Goal: Task Accomplishment & Management: Complete application form

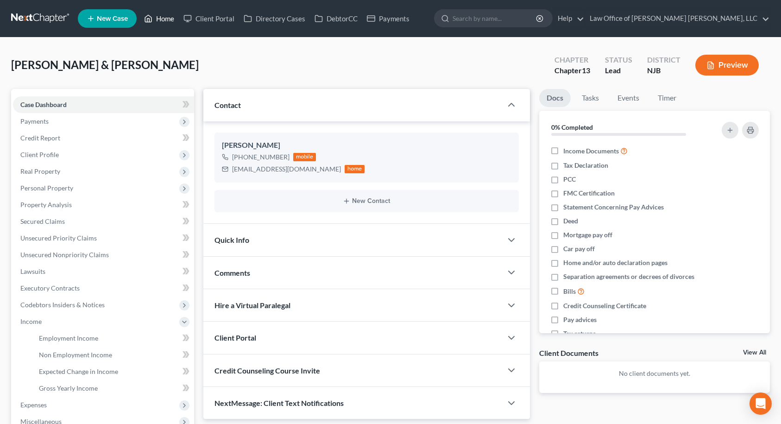
click at [167, 22] on link "Home" at bounding box center [158, 18] width 39 height 17
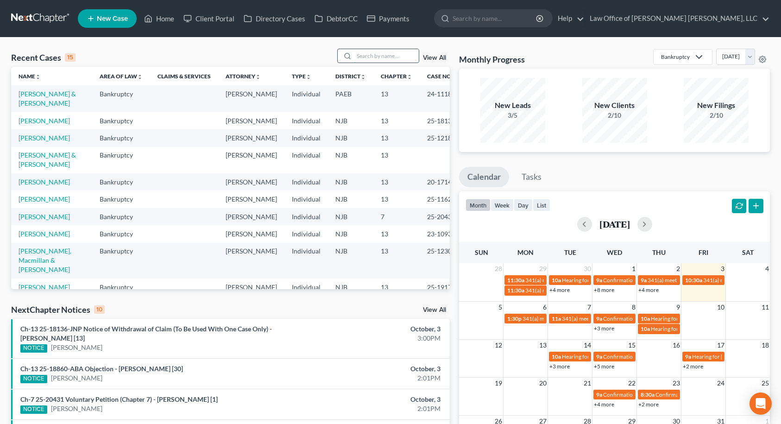
click at [375, 57] on input "search" at bounding box center [386, 55] width 65 height 13
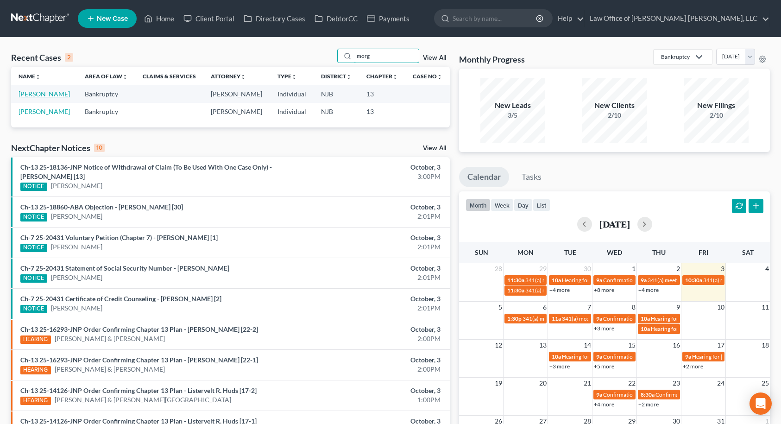
type input "morg"
click at [49, 95] on link "[PERSON_NAME]" at bounding box center [44, 94] width 51 height 8
select select "6"
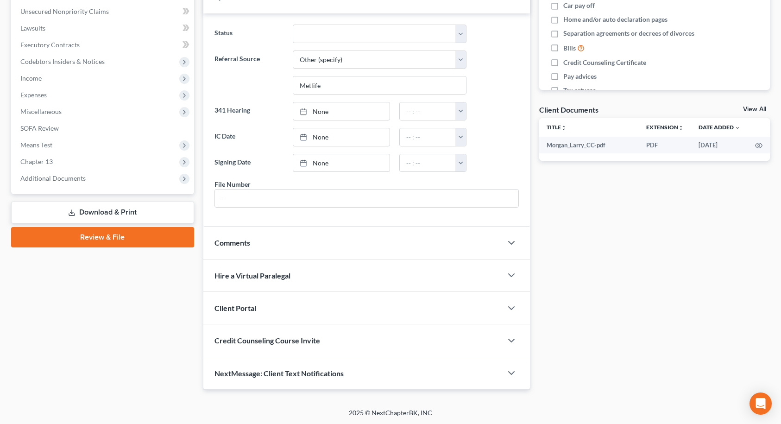
scroll to position [244, 0]
click at [256, 240] on div "Comments" at bounding box center [352, 242] width 299 height 32
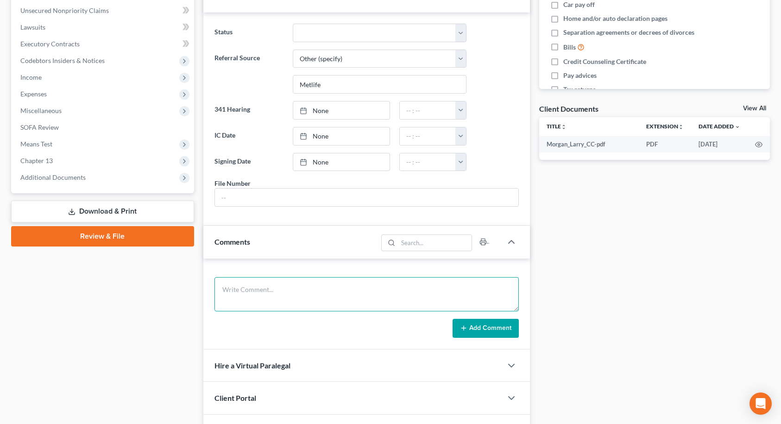
click at [248, 285] on textarea at bounding box center [367, 294] width 304 height 34
type textarea "Client paid [MEDICAL_DATA] via Zelle on 10/2 iao $900.00"
click at [493, 327] on button "Add Comment" at bounding box center [486, 328] width 66 height 19
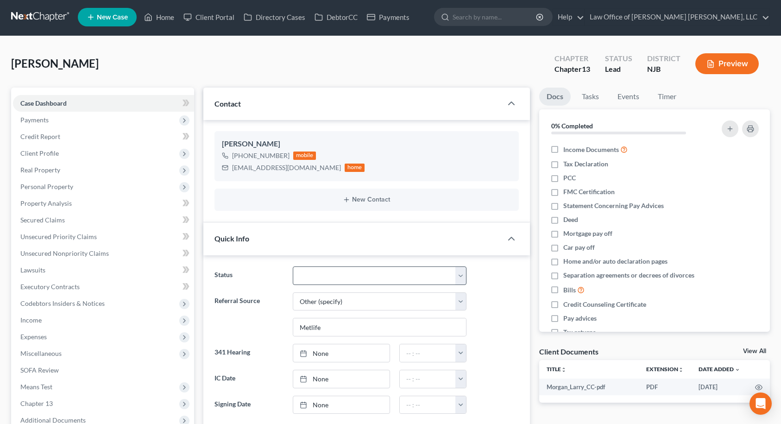
scroll to position [0, 0]
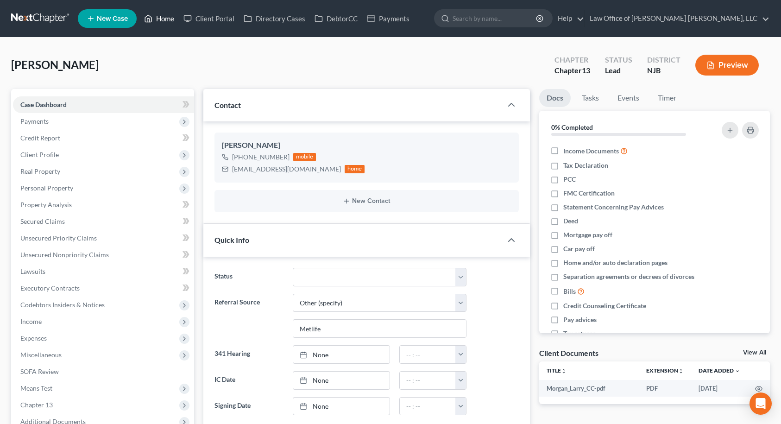
click at [154, 18] on link "Home" at bounding box center [158, 18] width 39 height 17
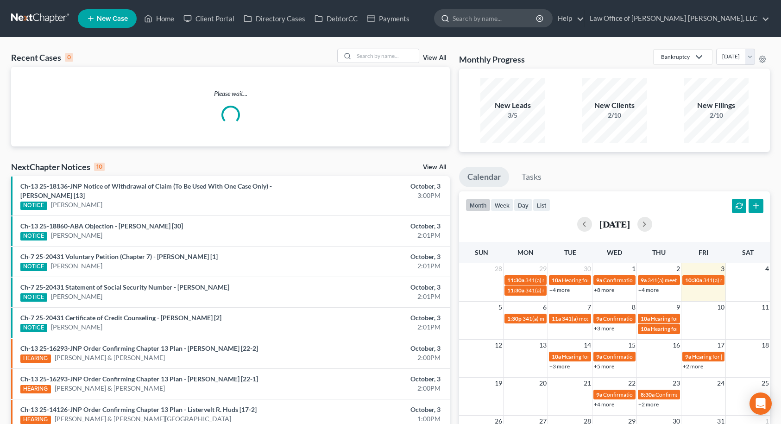
click at [525, 20] on input "search" at bounding box center [495, 18] width 85 height 17
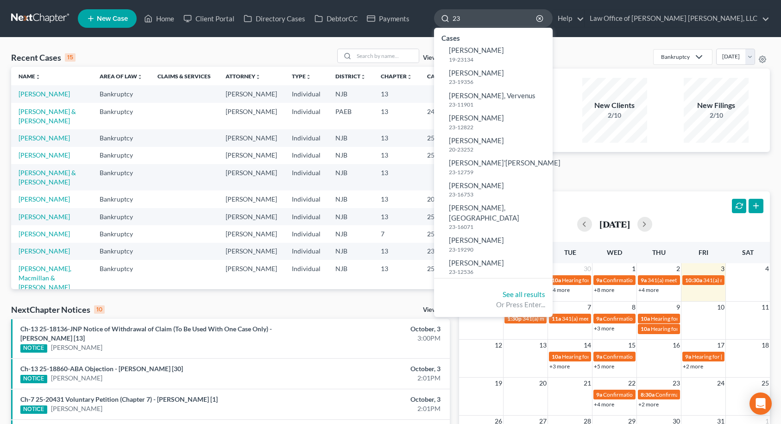
type input "2"
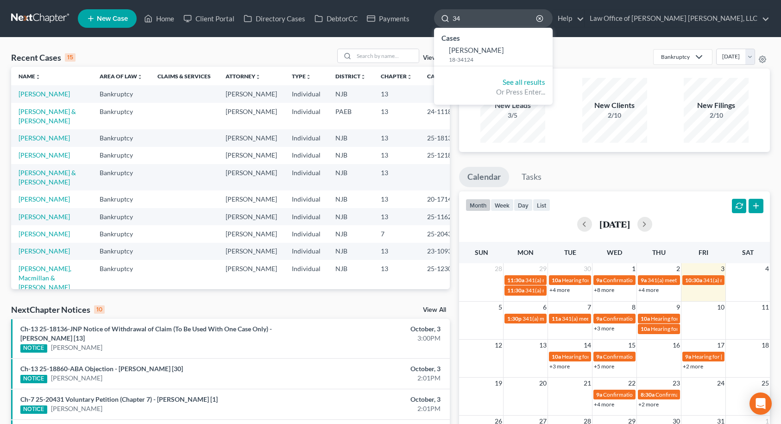
type input "3"
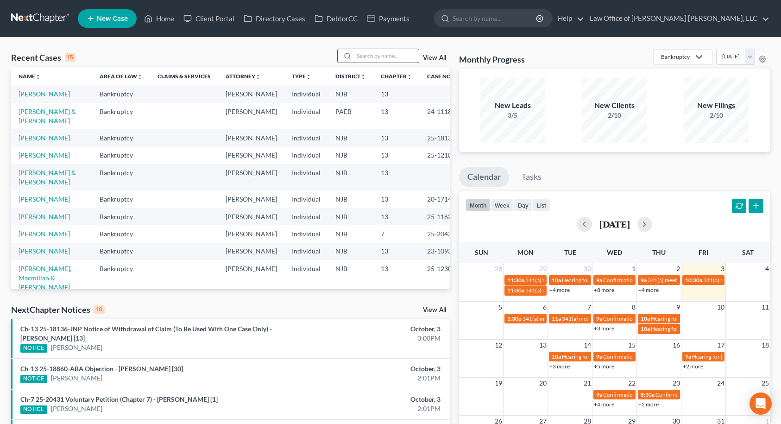
click at [367, 56] on input "search" at bounding box center [386, 55] width 65 height 13
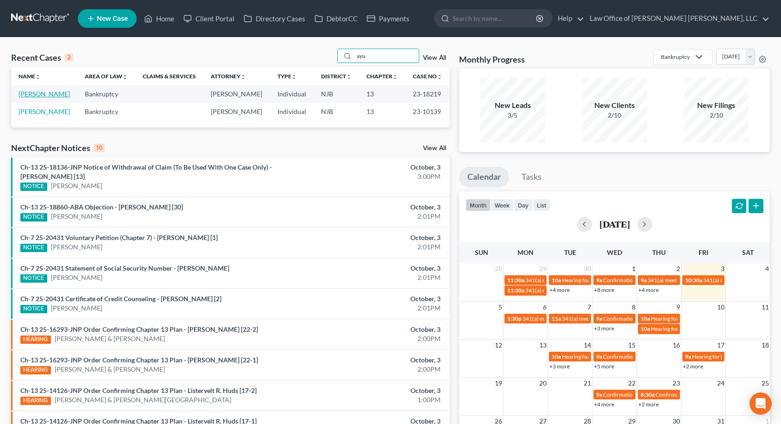
type input "ayu"
click at [28, 96] on link "[PERSON_NAME]" at bounding box center [44, 94] width 51 height 8
select select "6"
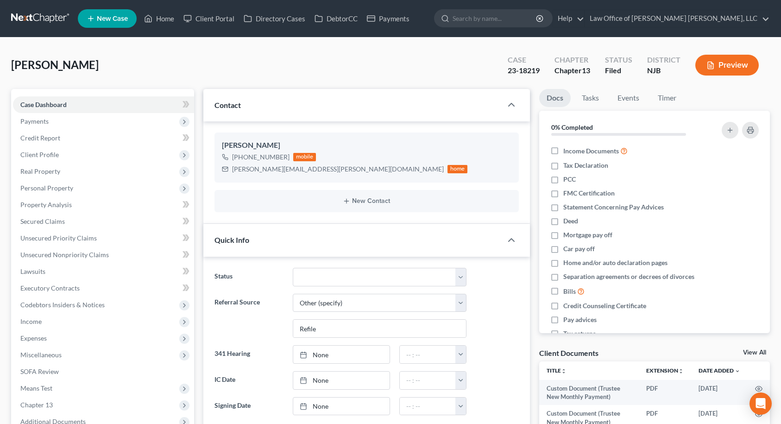
scroll to position [1720, 0]
click at [36, 323] on span "Income" at bounding box center [30, 321] width 21 height 8
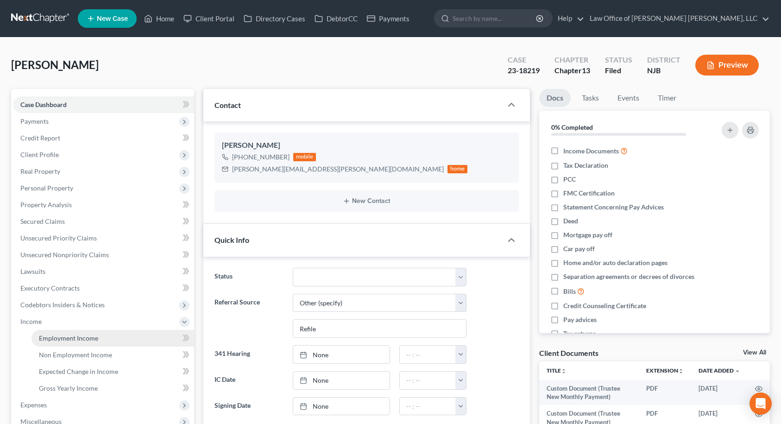
click at [52, 337] on span "Employment Income" at bounding box center [68, 338] width 59 height 8
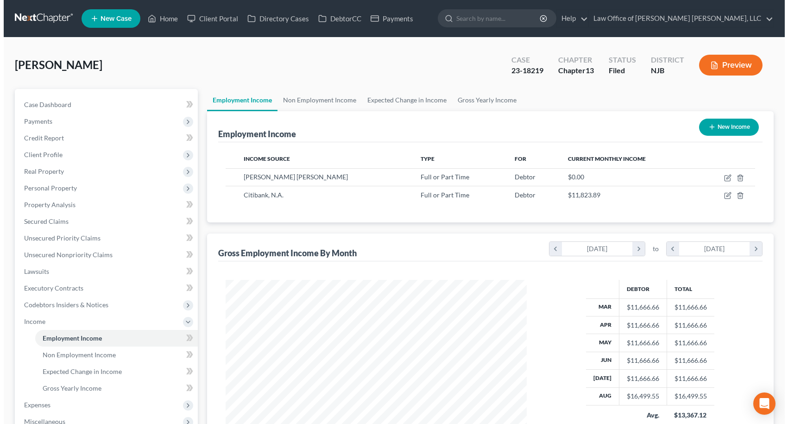
scroll to position [166, 320]
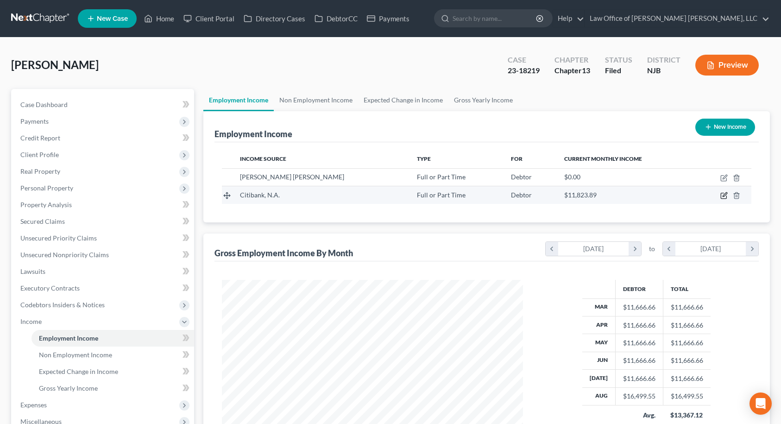
click at [724, 196] on icon "button" at bounding box center [724, 195] width 7 height 7
select select "0"
select select "7"
select select "2"
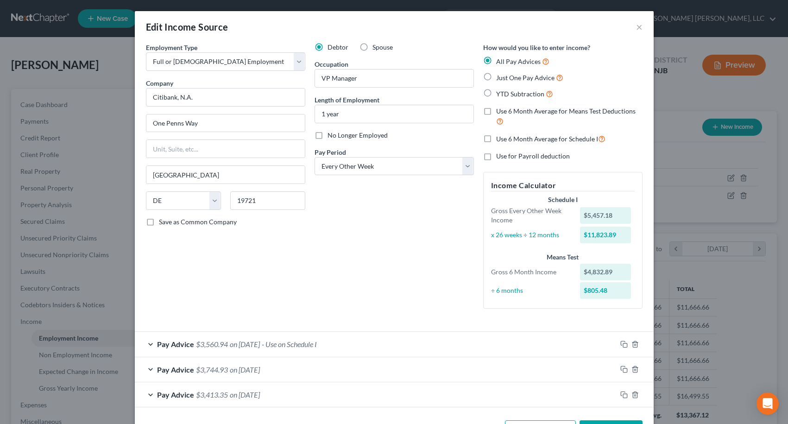
scroll to position [34, 0]
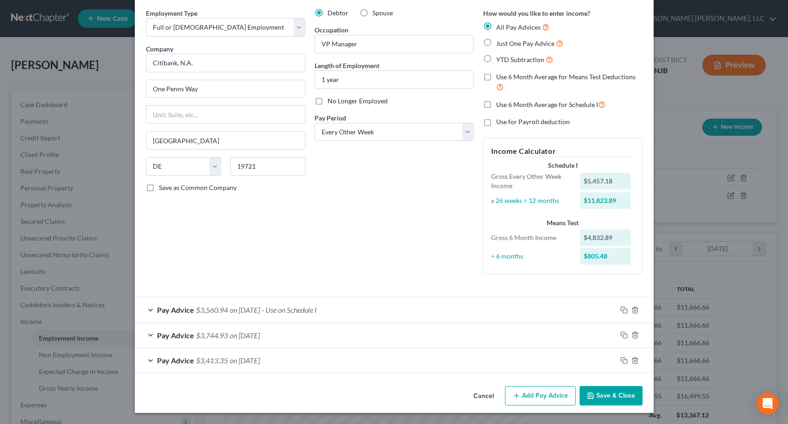
click at [184, 309] on span "Pay Advice" at bounding box center [175, 309] width 37 height 9
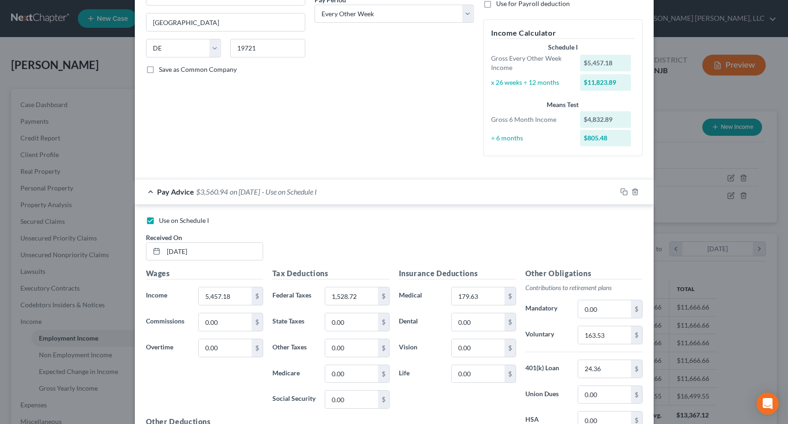
scroll to position [173, 0]
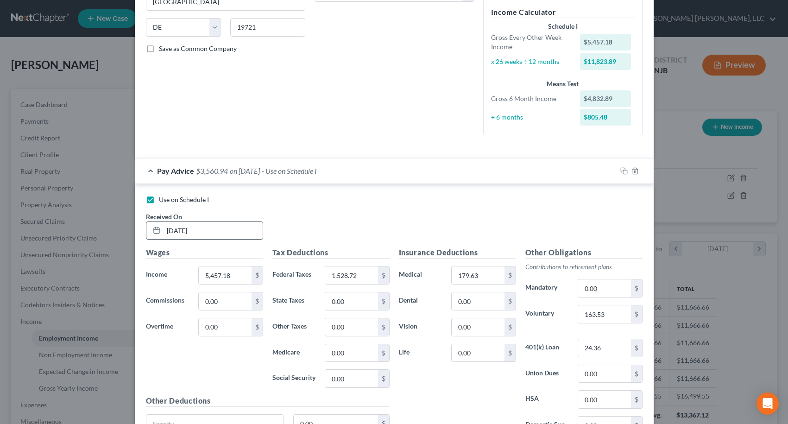
click at [213, 228] on input "[DATE]" at bounding box center [213, 231] width 99 height 18
click at [212, 228] on input "[DATE]" at bounding box center [213, 231] width 99 height 18
drag, startPoint x: 162, startPoint y: 231, endPoint x: 209, endPoint y: 231, distance: 46.3
click at [209, 231] on input "[DATE]" at bounding box center [213, 231] width 99 height 18
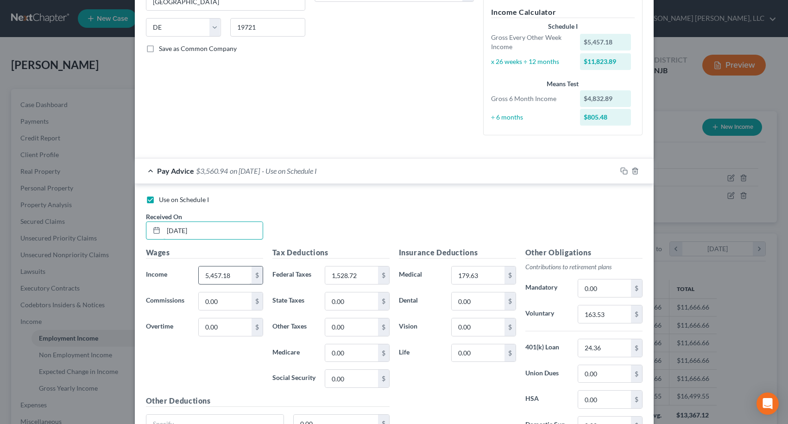
type input "[DATE]"
click at [239, 273] on input "5,457.18" at bounding box center [225, 275] width 52 height 18
type input "5,542.12"
click at [360, 275] on input "1,528.72" at bounding box center [351, 275] width 52 height 18
type input "1,567.36"
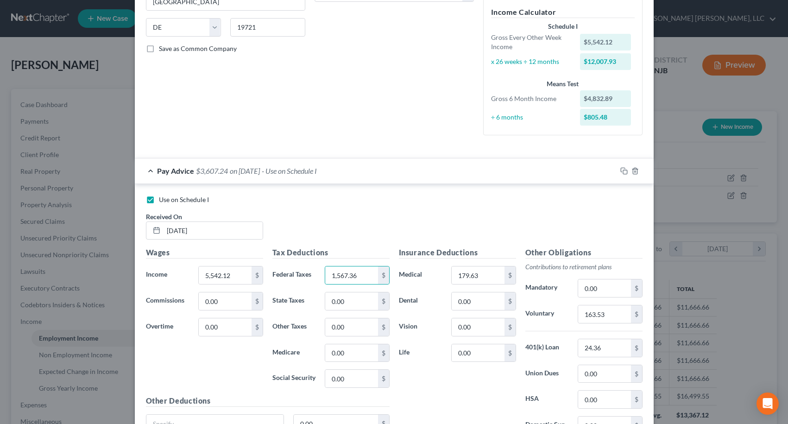
click at [399, 311] on div "Insurance Deductions Medical 179.63 $ Dental 0.00 $ Vision 0.00 $ Life 0.00 $" at bounding box center [457, 344] width 127 height 195
click at [604, 350] on input "24.36" at bounding box center [604, 348] width 52 height 18
type input "40.53"
click at [482, 277] on input "179.63" at bounding box center [478, 275] width 52 height 18
drag, startPoint x: 475, startPoint y: 274, endPoint x: 439, endPoint y: 274, distance: 35.7
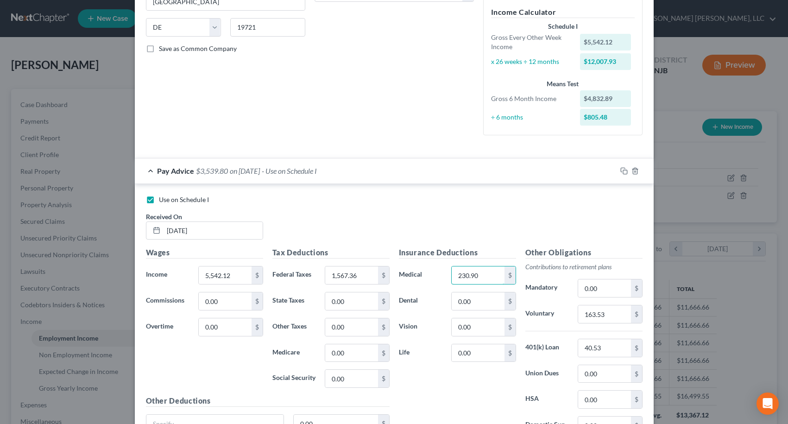
click at [438, 274] on div "Medical 230.90 $" at bounding box center [457, 275] width 127 height 19
type input "253.92"
click at [435, 390] on div "Insurance Deductions Medical 253.92 $ Dental 0.00 $ Vision 0.00 $ Life 0.00 $" at bounding box center [457, 344] width 127 height 195
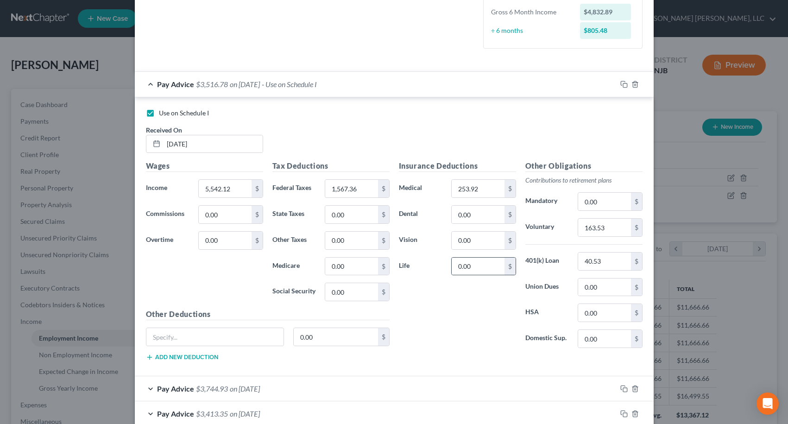
scroll to position [266, 0]
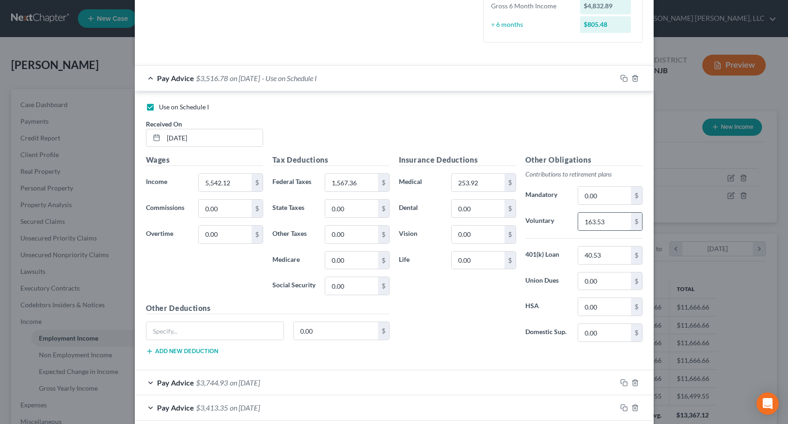
click at [610, 224] on input "163.53" at bounding box center [604, 222] width 52 height 18
click at [455, 318] on div "Insurance Deductions Medical 253.92 $ Dental 0.00 $ Vision 0.00 $ Life 0.00 $" at bounding box center [457, 251] width 127 height 195
click at [484, 187] on input "253.92" at bounding box center [478, 183] width 52 height 18
type input "262.98"
click at [435, 323] on div "Insurance Deductions Medical 262.98 $ Dental 0.00 $ Vision 0.00 $ Life 0.00 $" at bounding box center [457, 251] width 127 height 195
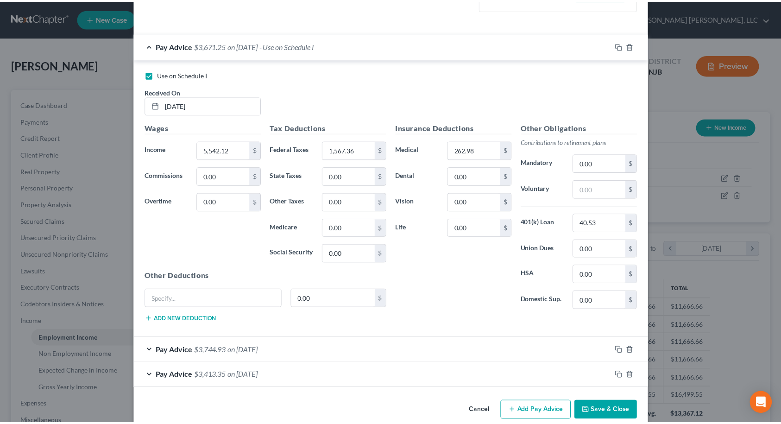
scroll to position [312, 0]
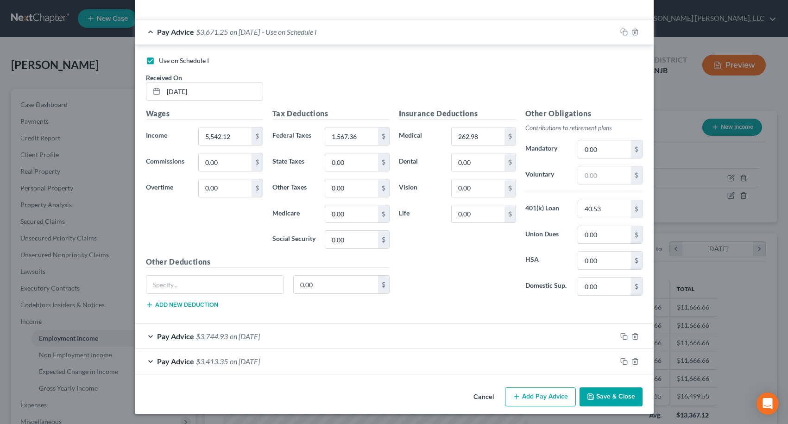
click at [592, 393] on button "Save & Close" at bounding box center [611, 396] width 63 height 19
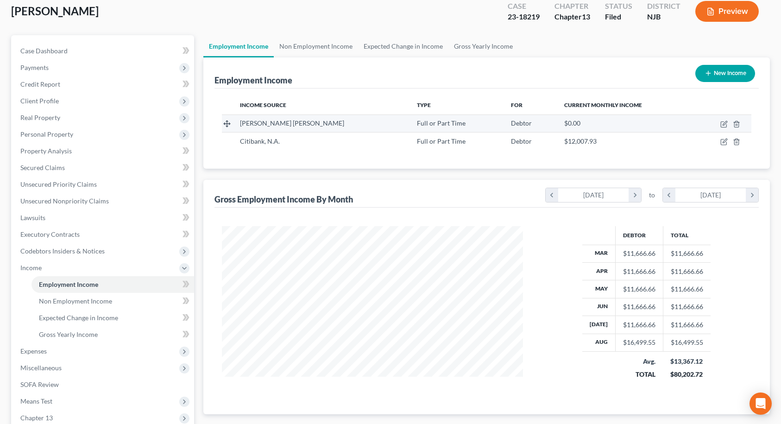
scroll to position [30, 0]
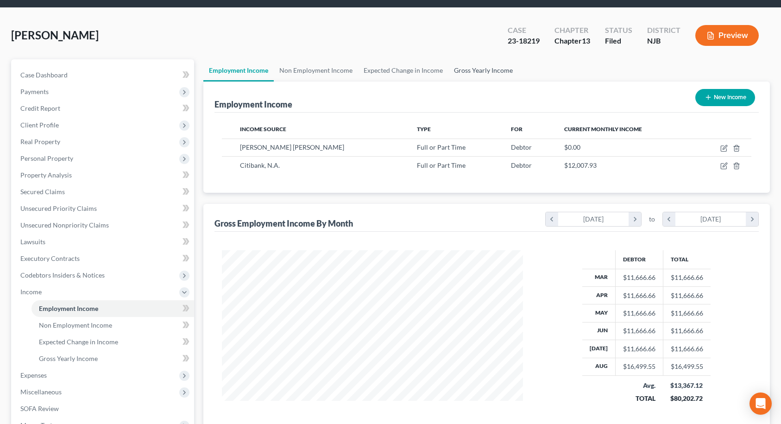
click at [466, 70] on link "Gross Yearly Income" at bounding box center [484, 70] width 70 height 22
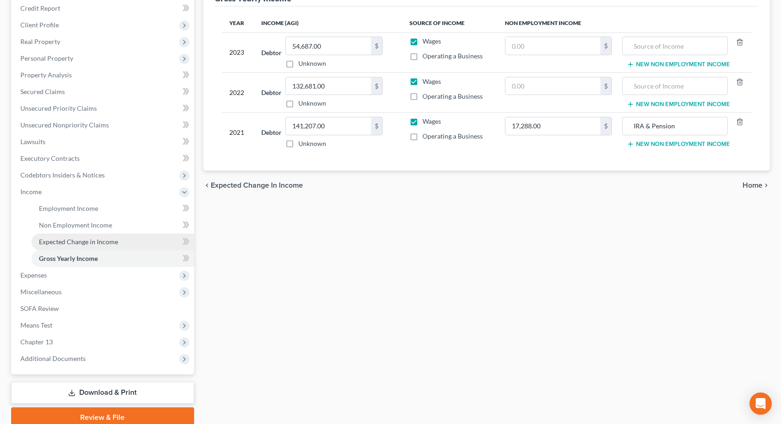
scroll to position [139, 0]
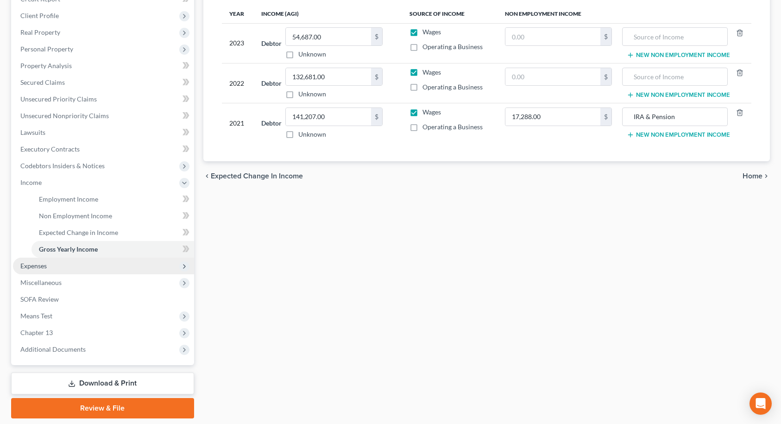
click at [56, 264] on span "Expenses" at bounding box center [103, 266] width 181 height 17
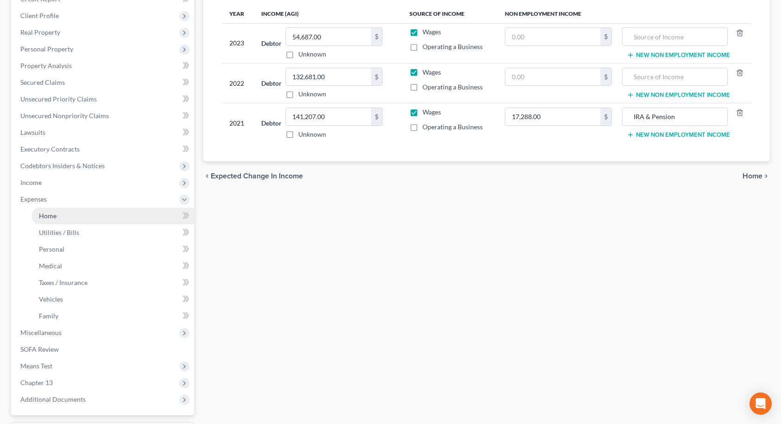
click at [111, 220] on link "Home" at bounding box center [113, 216] width 163 height 17
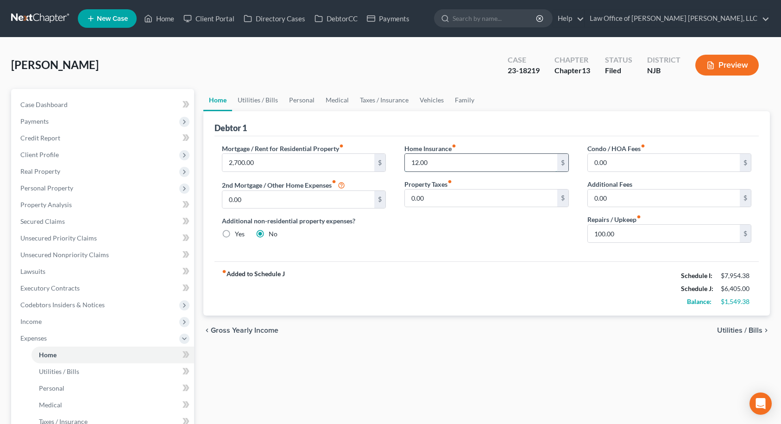
click at [423, 161] on input "12.00" at bounding box center [481, 163] width 152 height 18
type input "34.00"
click at [259, 102] on link "Utilities / Bills" at bounding box center [257, 100] width 51 height 22
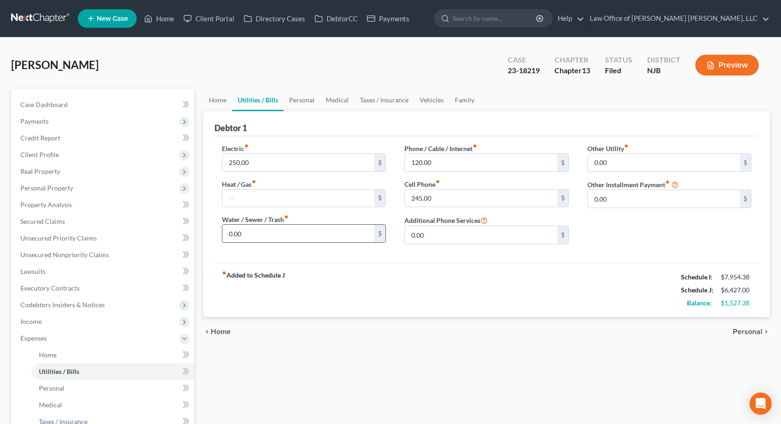
click at [255, 236] on input "0.00" at bounding box center [298, 234] width 152 height 18
type input "50.00"
click at [449, 201] on input "245.00" at bounding box center [481, 199] width 152 height 18
click at [446, 164] on input "120.00" at bounding box center [481, 163] width 152 height 18
type input "500.00"
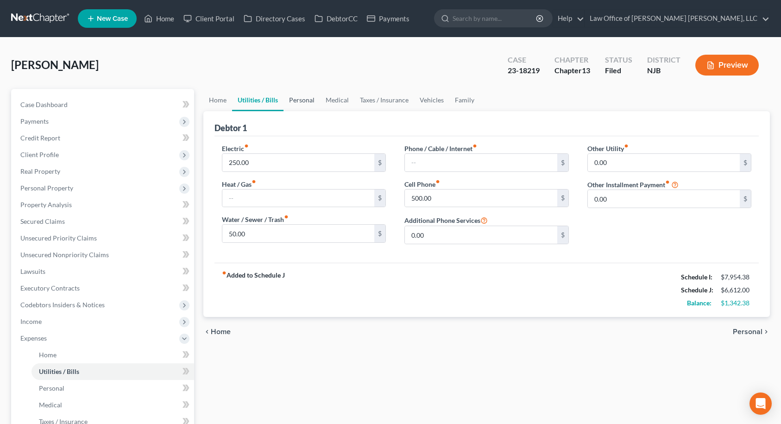
click at [293, 101] on link "Personal" at bounding box center [302, 100] width 37 height 22
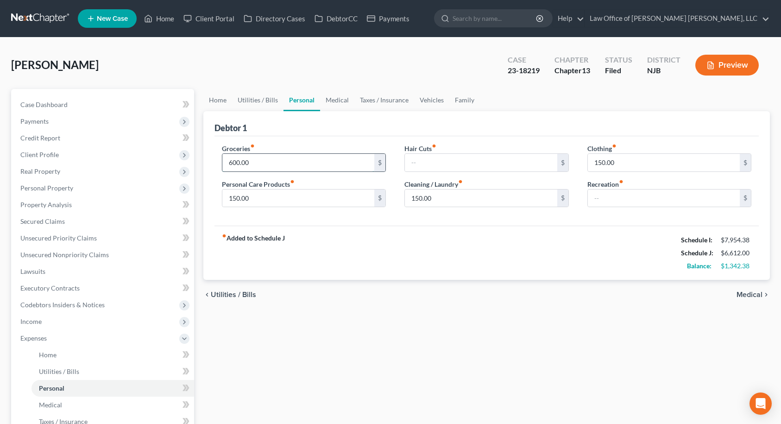
click at [253, 160] on input "600.00" at bounding box center [298, 163] width 152 height 18
type input "800.00"
click at [331, 100] on link "Medical" at bounding box center [337, 100] width 34 height 22
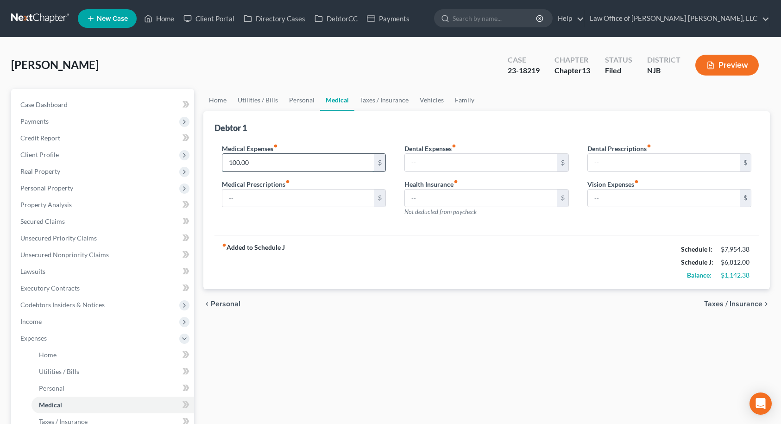
click at [254, 159] on input "100.00" at bounding box center [298, 163] width 152 height 18
type input "700.00"
click at [374, 100] on link "Taxes / Insurance" at bounding box center [385, 100] width 60 height 22
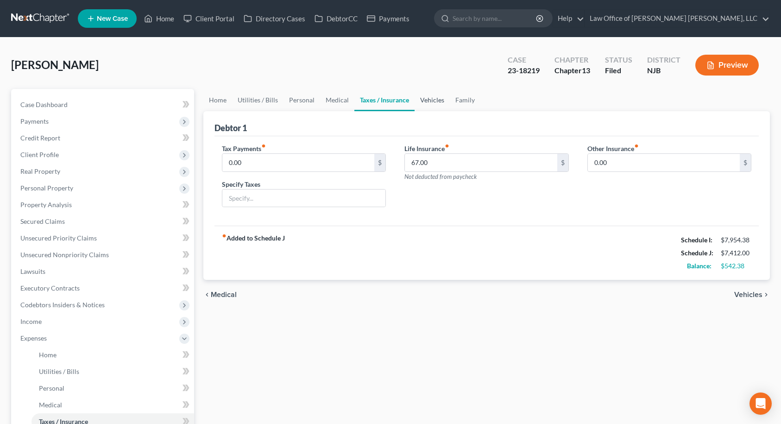
click at [428, 98] on link "Vehicles" at bounding box center [432, 100] width 35 height 22
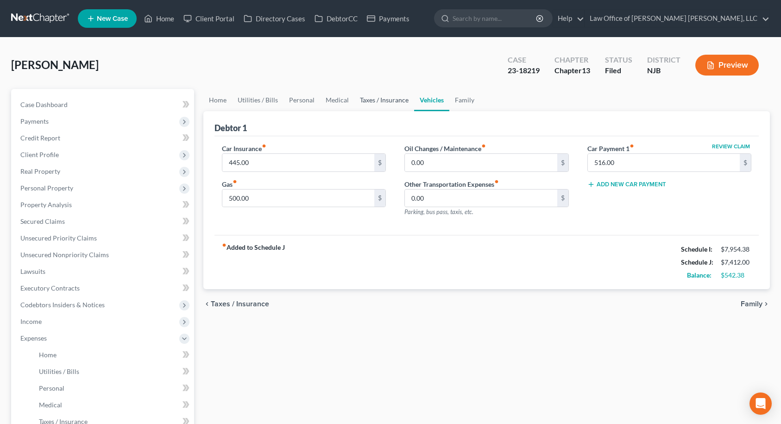
click at [370, 102] on link "Taxes / Insurance" at bounding box center [385, 100] width 60 height 22
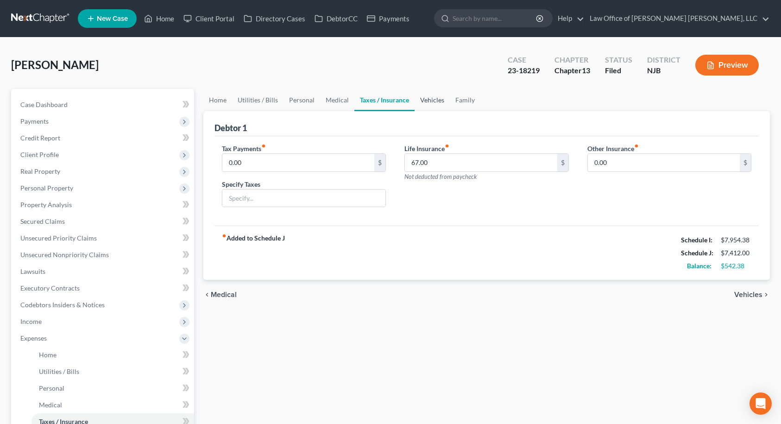
click at [431, 104] on link "Vehicles" at bounding box center [432, 100] width 35 height 22
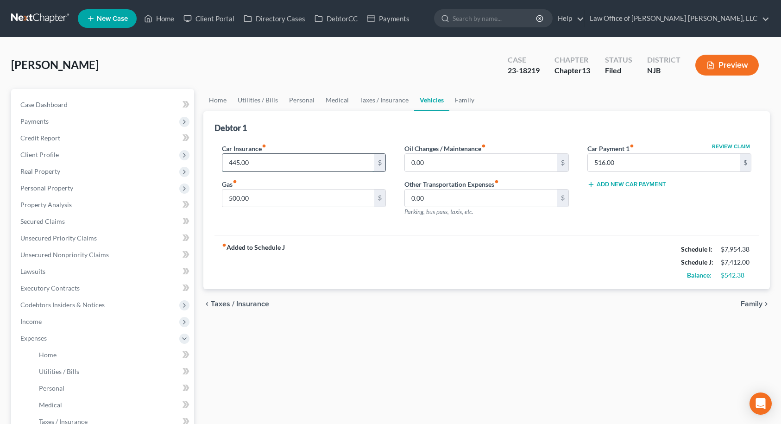
click at [264, 160] on input "445.00" at bounding box center [298, 163] width 152 height 18
type input "231.00"
click at [585, 214] on div "Review Claim Car Payment 1 fiber_manual_record 516.00 $ Add New Car Payment" at bounding box center [669, 184] width 183 height 81
click at [466, 100] on link "Family" at bounding box center [465, 100] width 31 height 22
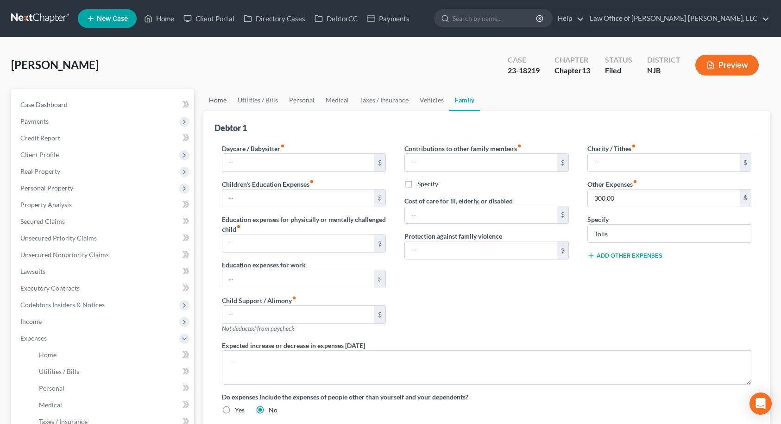
click at [221, 101] on link "Home" at bounding box center [217, 100] width 29 height 22
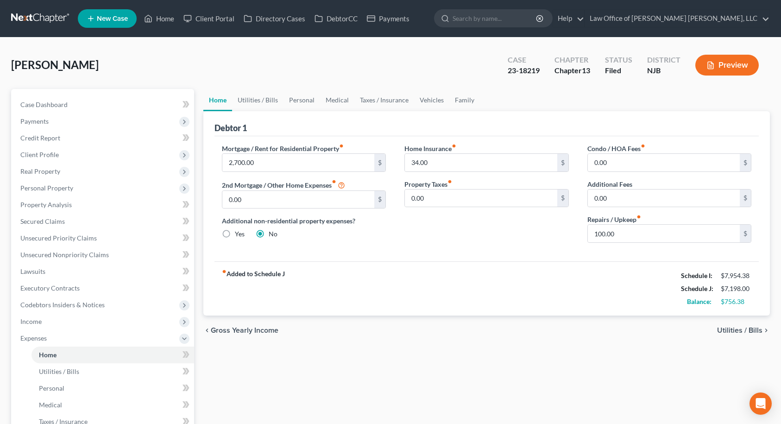
drag, startPoint x: 690, startPoint y: 353, endPoint x: 425, endPoint y: 0, distance: 440.9
click at [690, 353] on div "Home Utilities / Bills Personal Medical Taxes / Insurance Vehicles Family Debto…" at bounding box center [487, 348] width 577 height 519
drag, startPoint x: 677, startPoint y: 368, endPoint x: 609, endPoint y: 262, distance: 125.3
click at [677, 368] on div "Home Utilities / Bills Personal Medical Taxes / Insurance Vehicles Family Debto…" at bounding box center [487, 348] width 577 height 519
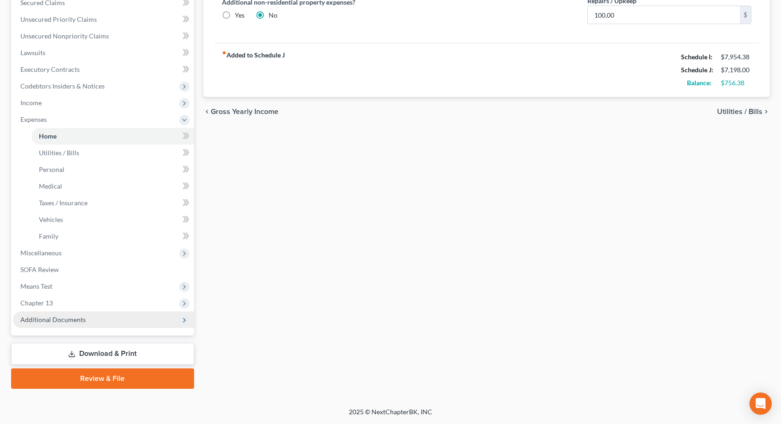
click at [55, 316] on span "Additional Documents" at bounding box center [52, 320] width 65 height 8
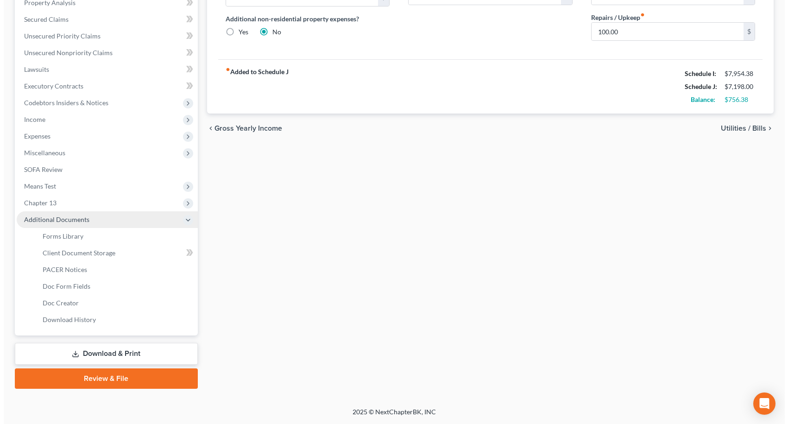
scroll to position [202, 0]
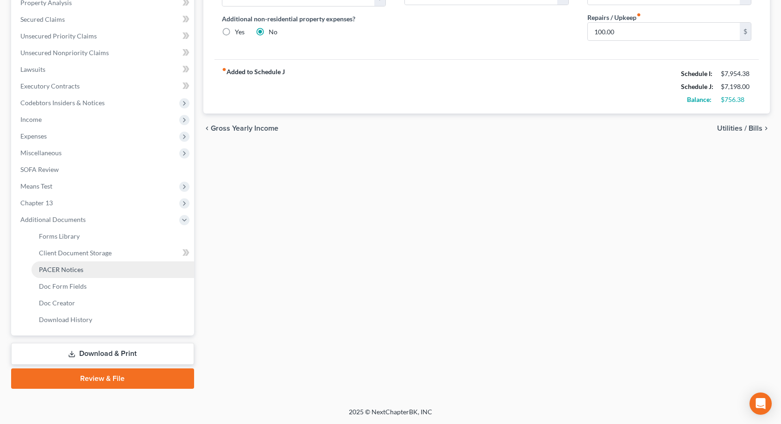
click at [72, 271] on span "PACER Notices" at bounding box center [61, 270] width 44 height 8
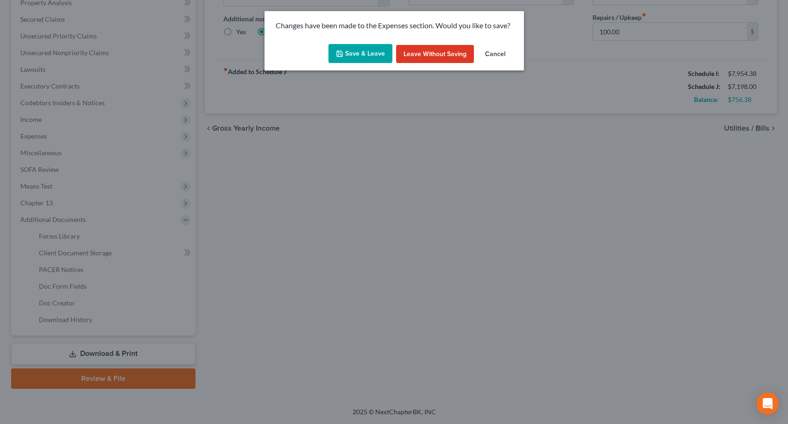
click at [361, 54] on button "Save & Leave" at bounding box center [361, 53] width 64 height 19
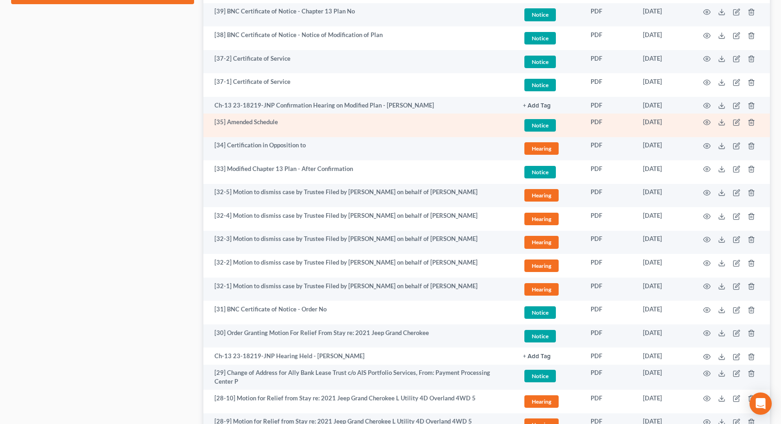
scroll to position [602, 0]
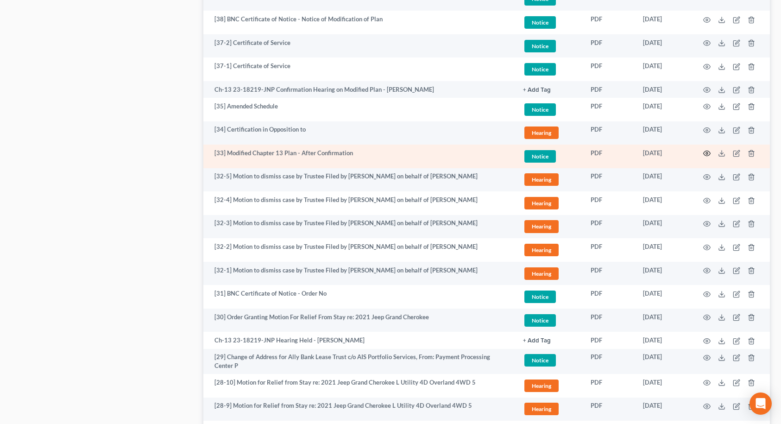
click at [708, 154] on icon "button" at bounding box center [707, 153] width 7 height 7
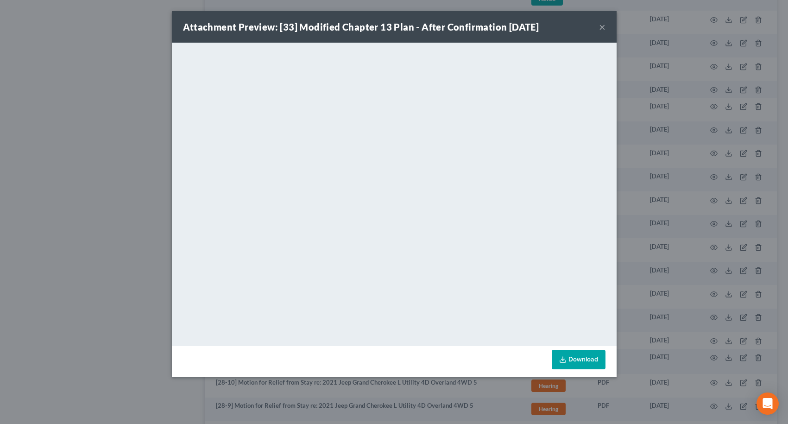
click at [601, 27] on button "×" at bounding box center [602, 26] width 6 height 11
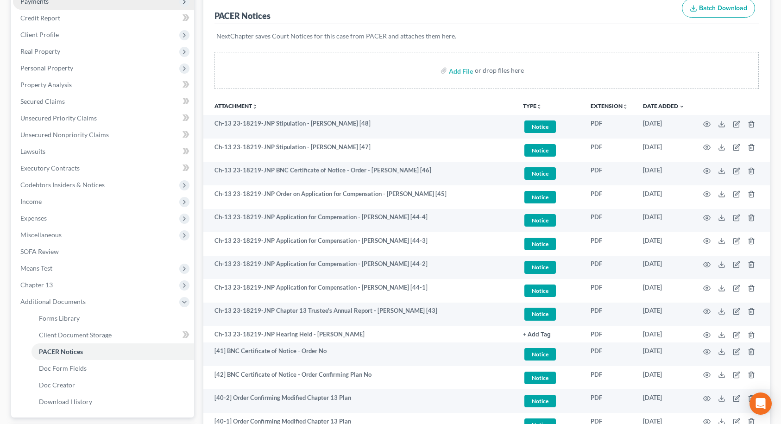
scroll to position [278, 0]
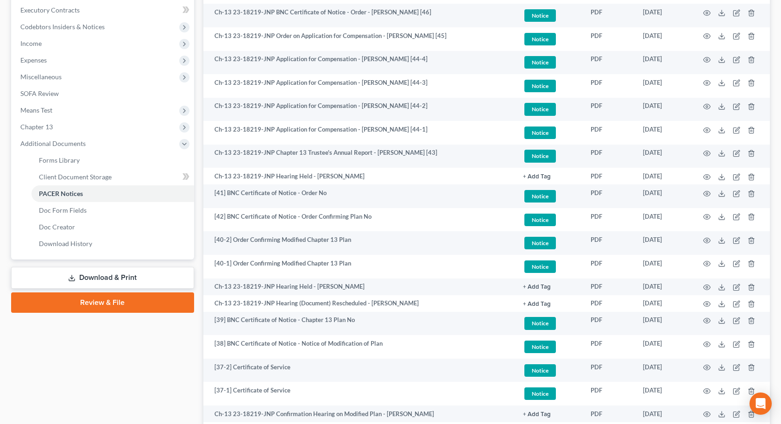
click at [101, 279] on link "Download & Print" at bounding box center [102, 278] width 183 height 22
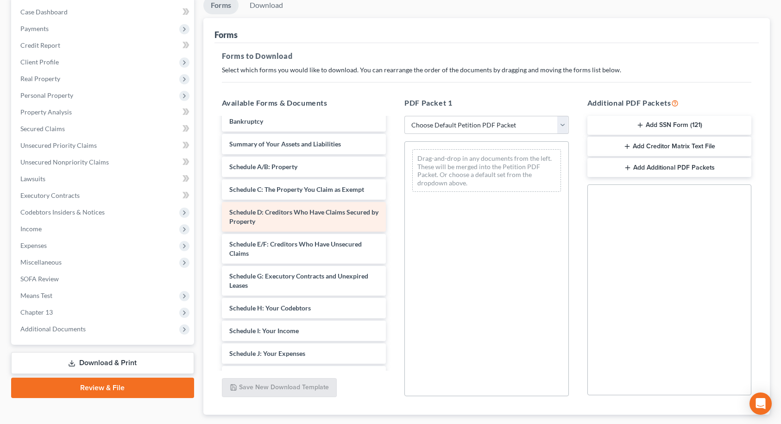
scroll to position [834, 0]
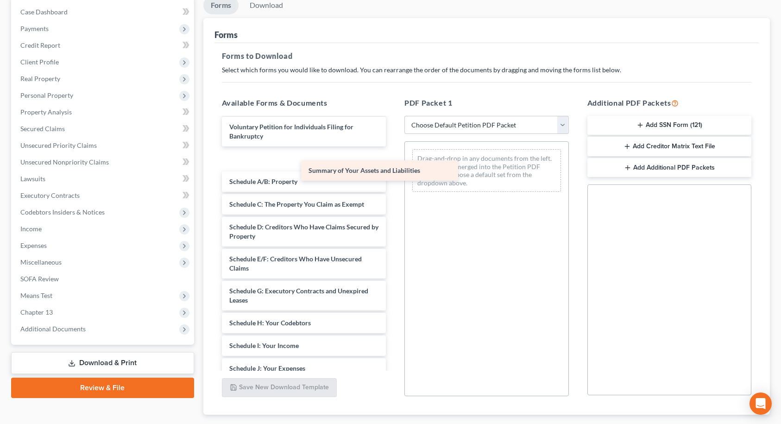
drag, startPoint x: 252, startPoint y: 179, endPoint x: 424, endPoint y: 163, distance: 172.3
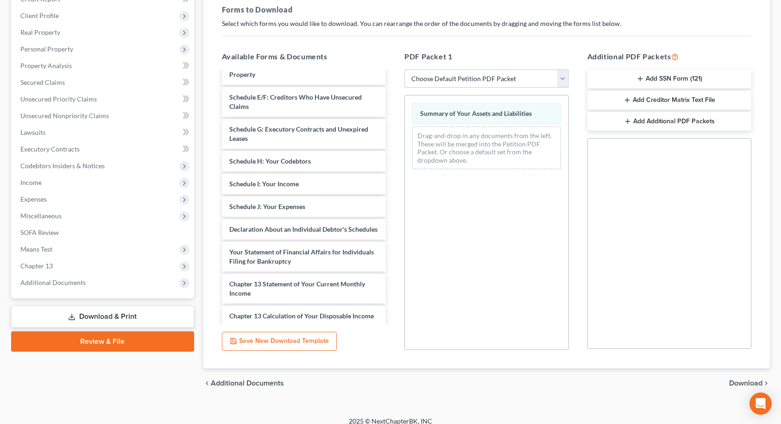
scroll to position [973, 0]
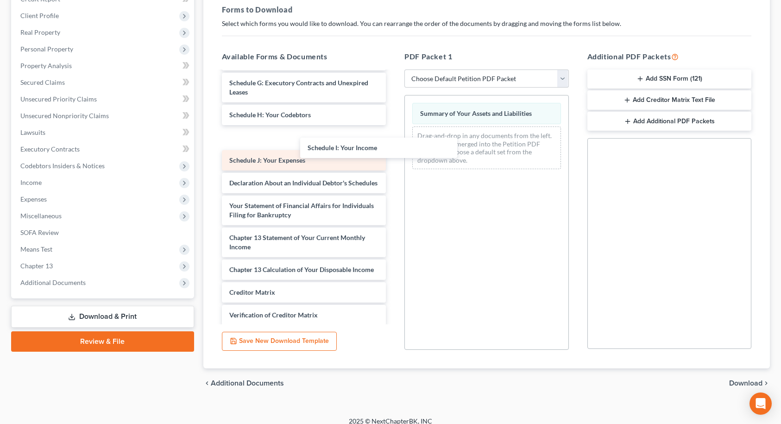
drag, startPoint x: 282, startPoint y: 159, endPoint x: 370, endPoint y: 164, distance: 87.7
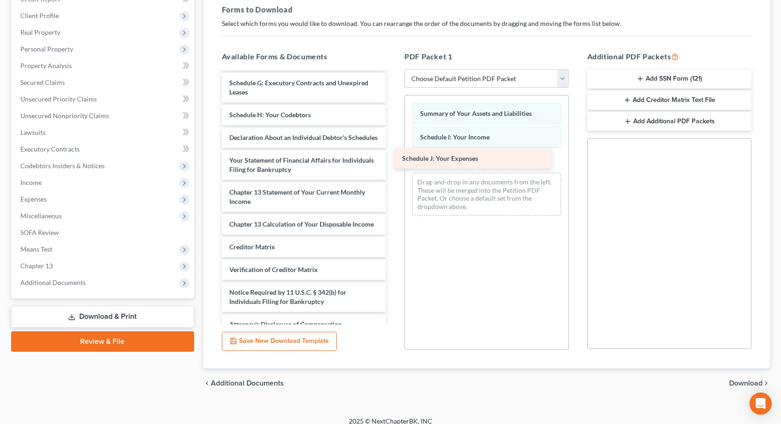
drag, startPoint x: 285, startPoint y: 159, endPoint x: 457, endPoint y: 161, distance: 172.9
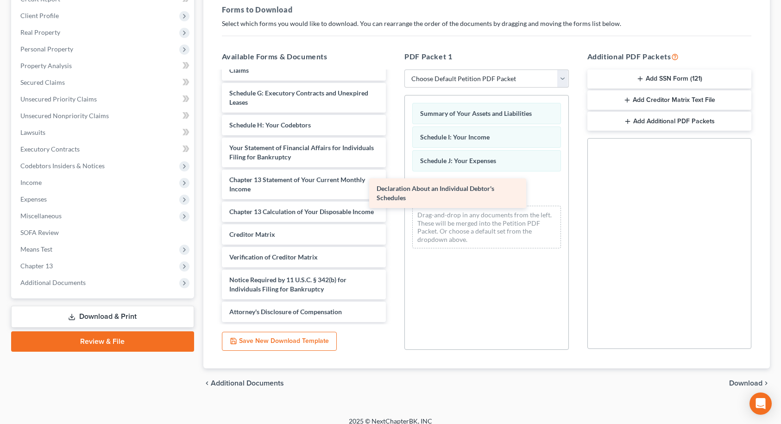
drag, startPoint x: 320, startPoint y: 163, endPoint x: 486, endPoint y: 198, distance: 169.1
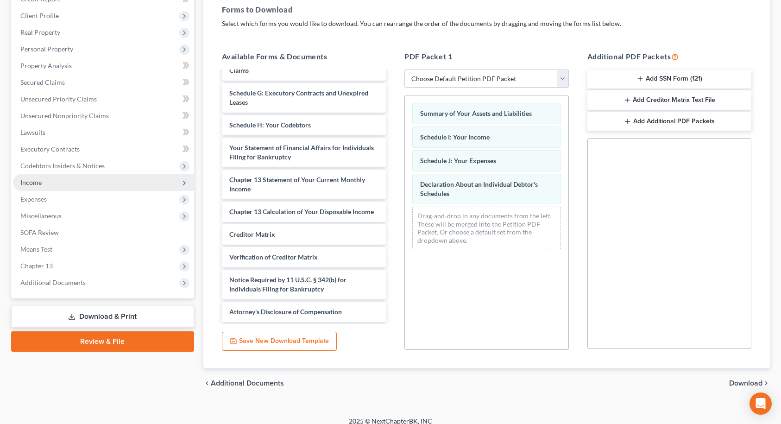
click at [52, 182] on span "Income" at bounding box center [103, 182] width 181 height 17
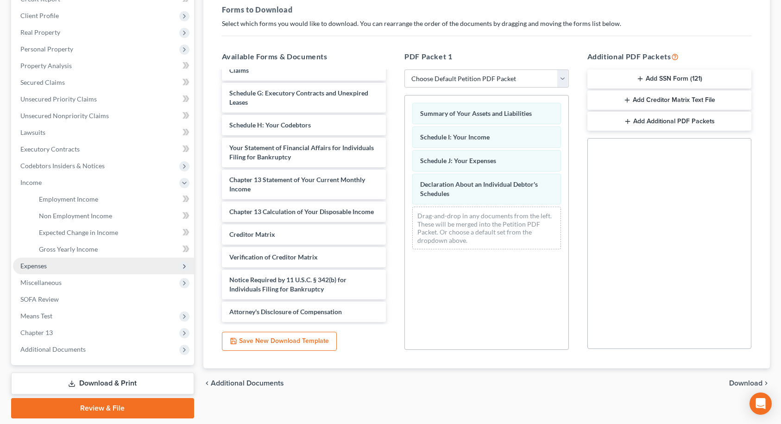
click at [36, 268] on span "Expenses" at bounding box center [33, 266] width 26 height 8
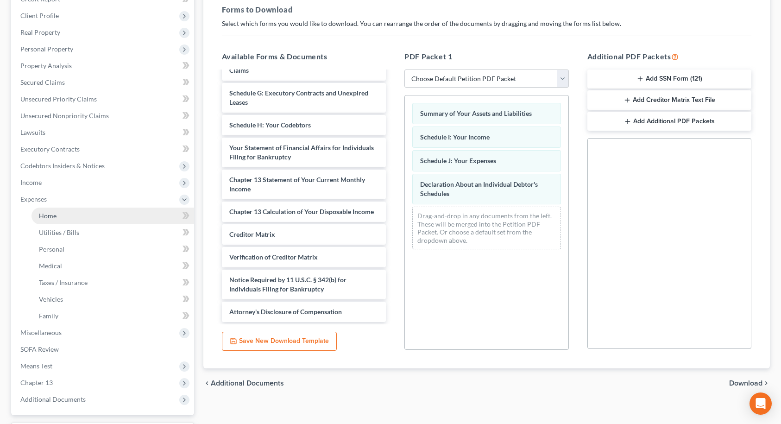
click at [44, 216] on span "Home" at bounding box center [48, 216] width 18 height 8
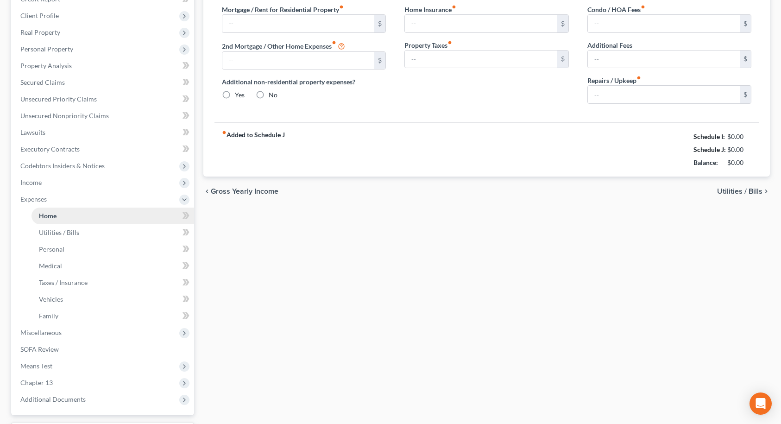
type input "2,700.00"
type input "0.00"
radio input "true"
type input "34.00"
type input "0.00"
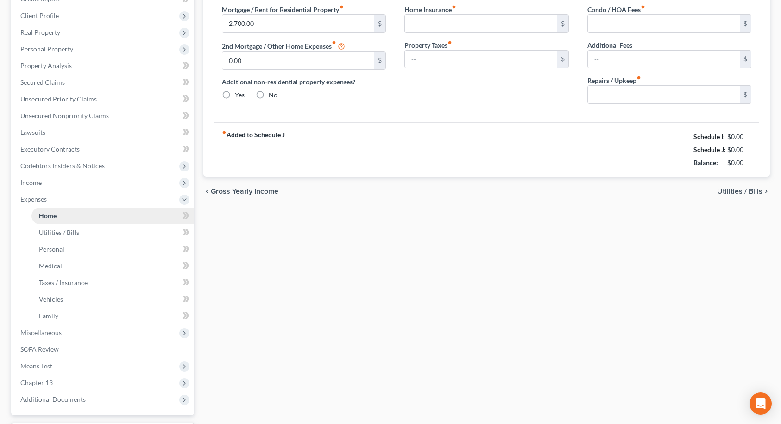
type input "0.00"
type input "100.00"
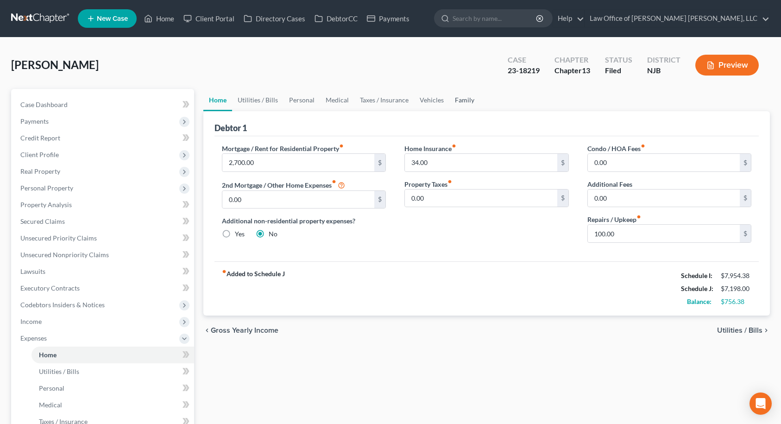
click at [461, 101] on link "Family" at bounding box center [465, 100] width 31 height 22
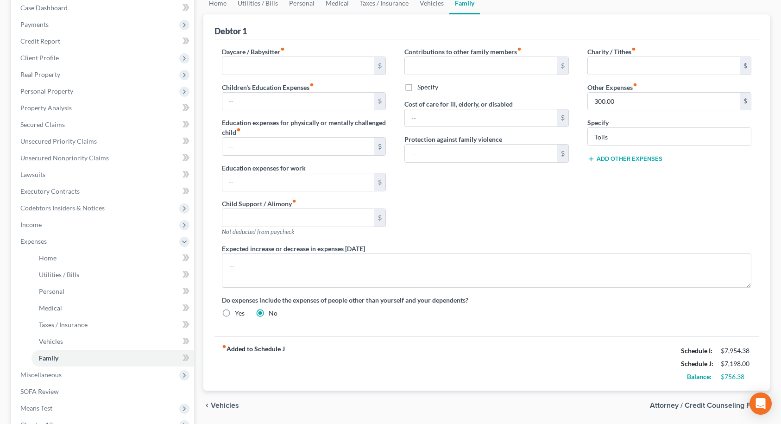
scroll to position [139, 0]
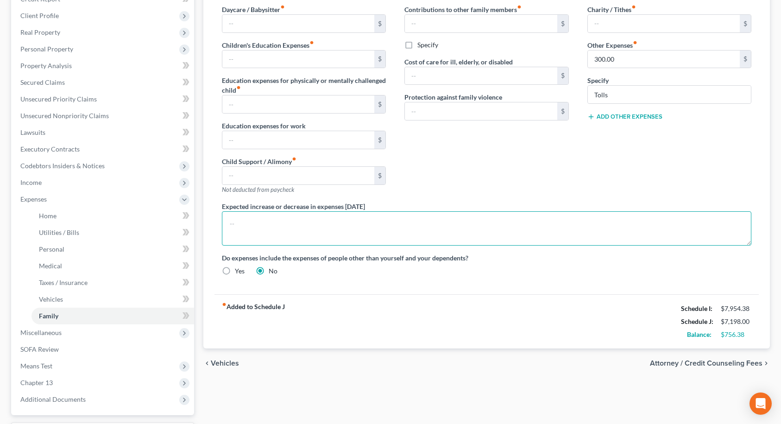
click at [248, 224] on textarea at bounding box center [487, 228] width 530 height 34
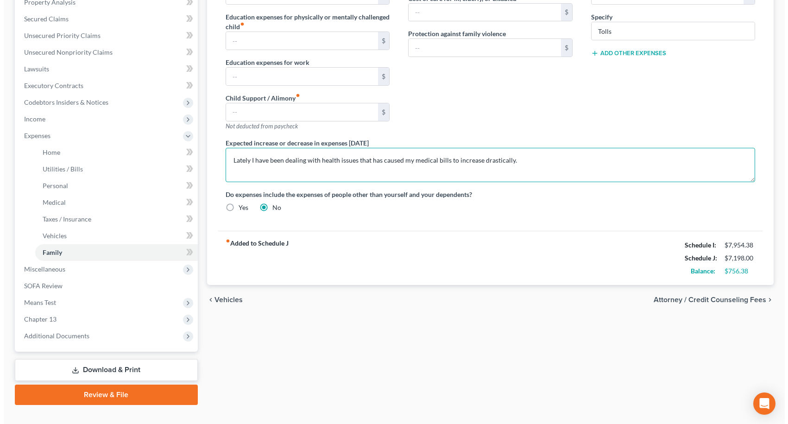
scroll to position [219, 0]
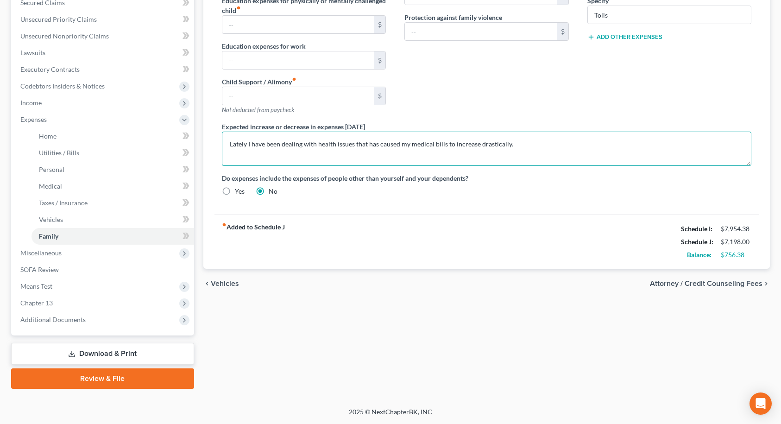
type textarea "Lately I have been dealing with health issues that has caused my medical bills …"
click at [108, 355] on link "Download & Print" at bounding box center [102, 354] width 183 height 22
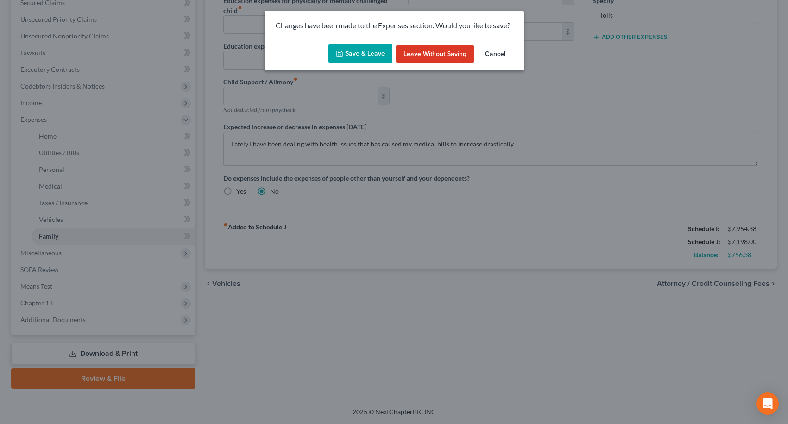
click at [345, 53] on button "Save & Leave" at bounding box center [361, 53] width 64 height 19
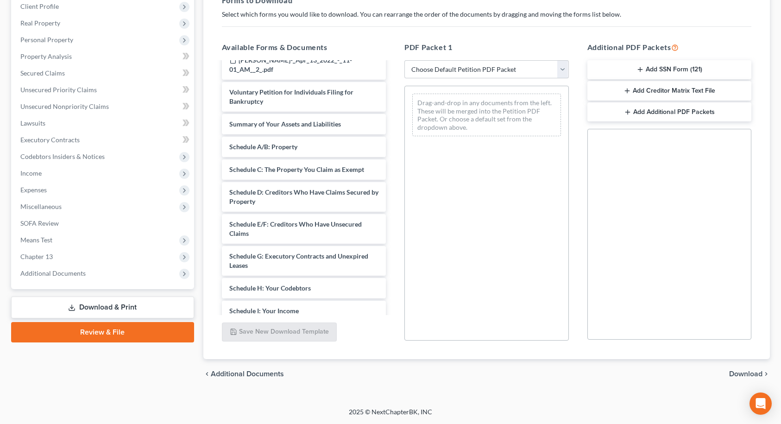
scroll to position [834, 0]
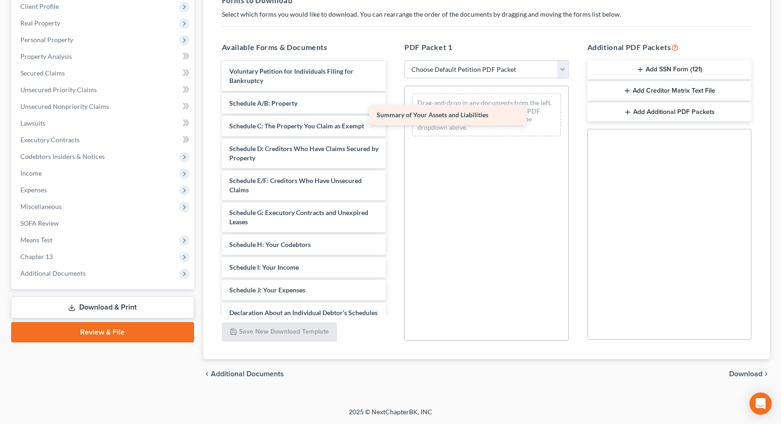
drag, startPoint x: 288, startPoint y: 127, endPoint x: 450, endPoint y: 118, distance: 162.4
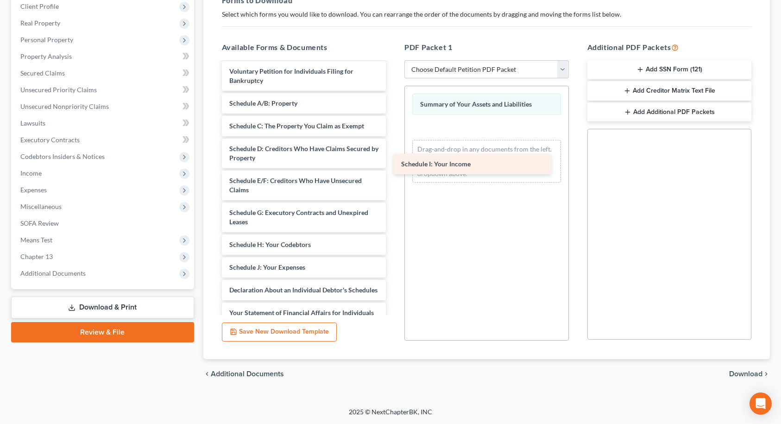
drag, startPoint x: 270, startPoint y: 284, endPoint x: 438, endPoint y: 161, distance: 207.6
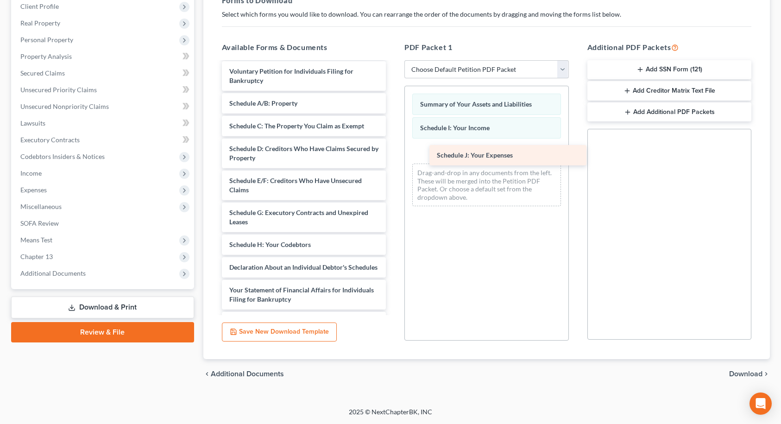
drag, startPoint x: 281, startPoint y: 285, endPoint x: 491, endPoint y: 151, distance: 249.2
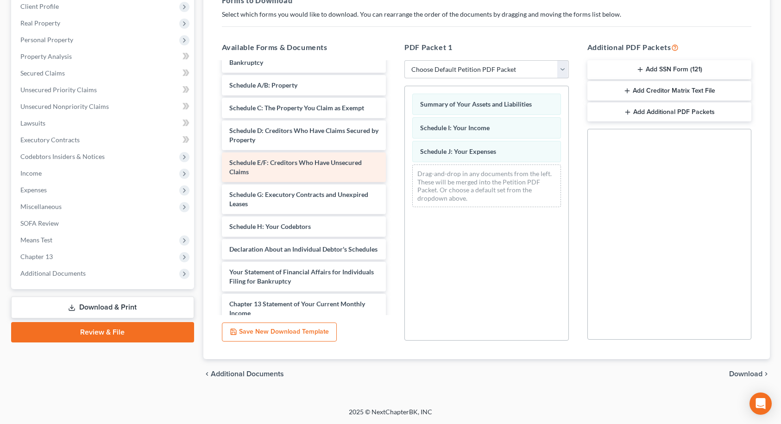
scroll to position [881, 0]
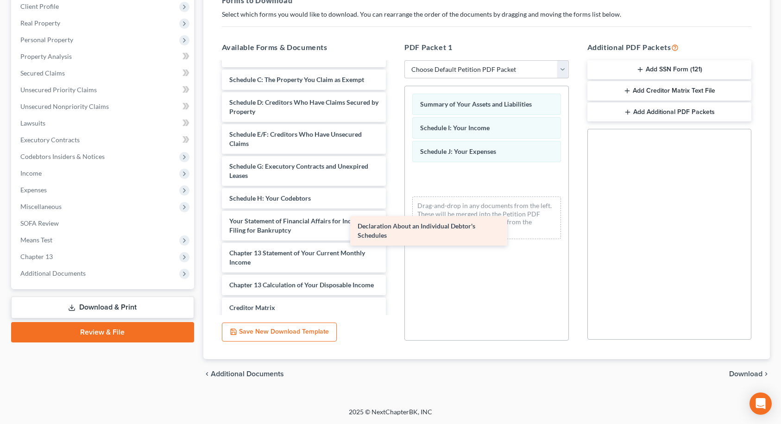
drag, startPoint x: 287, startPoint y: 248, endPoint x: 507, endPoint y: 197, distance: 225.1
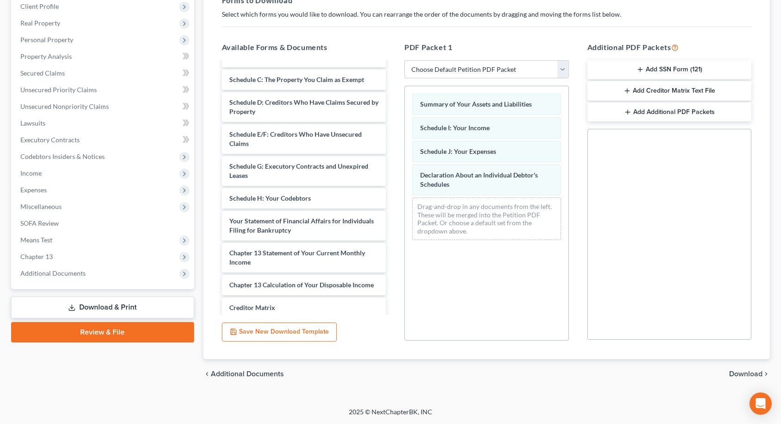
click at [735, 374] on span "Download" at bounding box center [745, 373] width 33 height 7
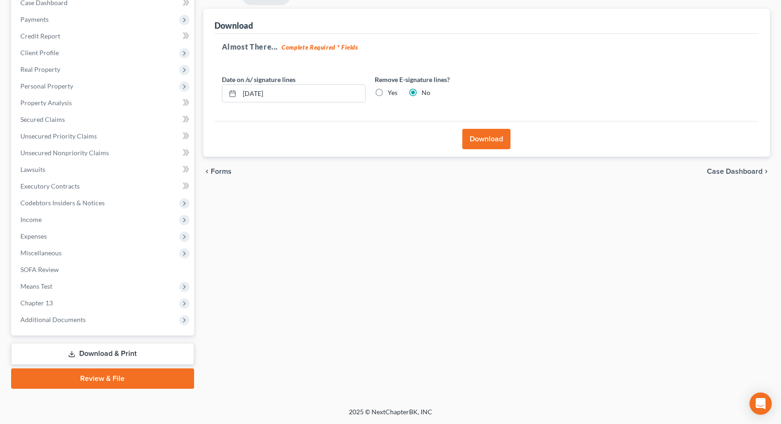
click at [480, 141] on button "Download" at bounding box center [487, 139] width 48 height 20
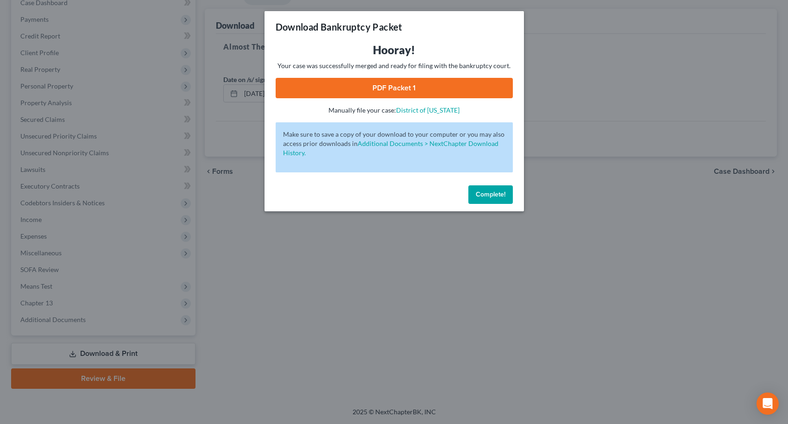
click at [425, 86] on link "PDF Packet 1" at bounding box center [394, 88] width 237 height 20
click at [508, 201] on button "Complete!" at bounding box center [491, 194] width 44 height 19
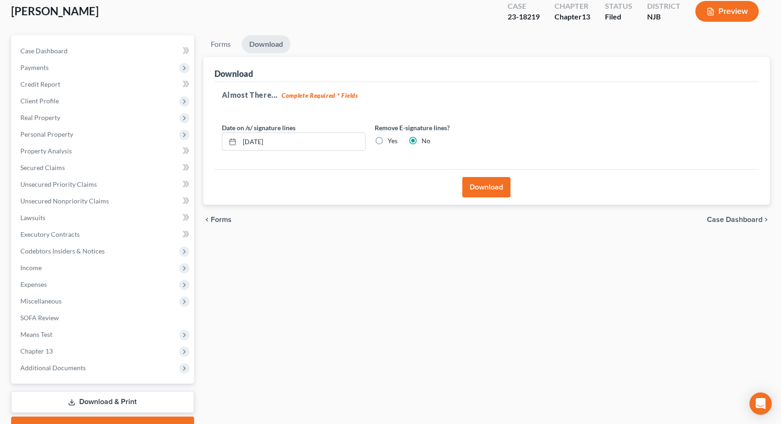
scroll to position [0, 0]
